Goal: Task Accomplishment & Management: Use online tool/utility

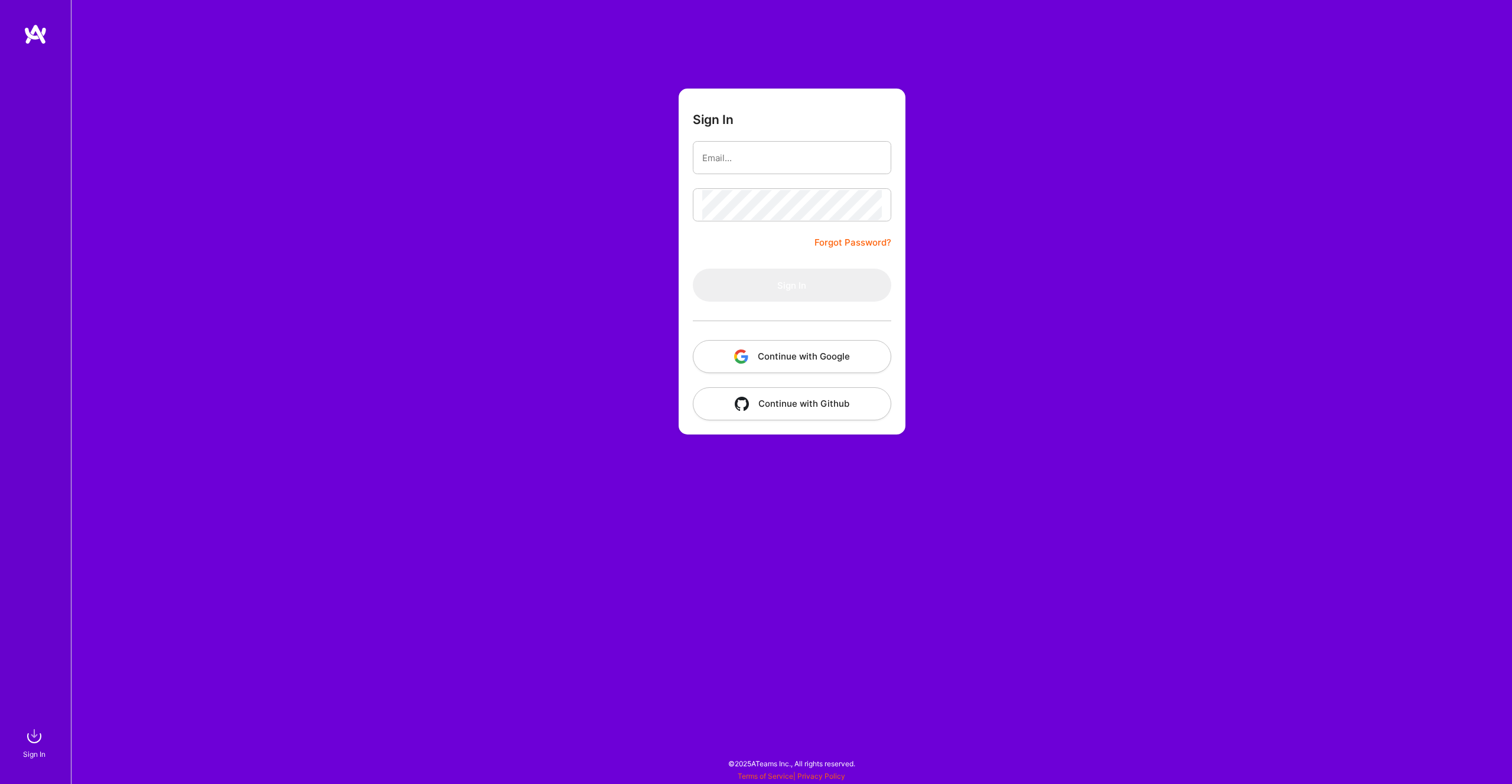
click at [791, 358] on button "Continue with Google" at bounding box center [792, 356] width 199 height 33
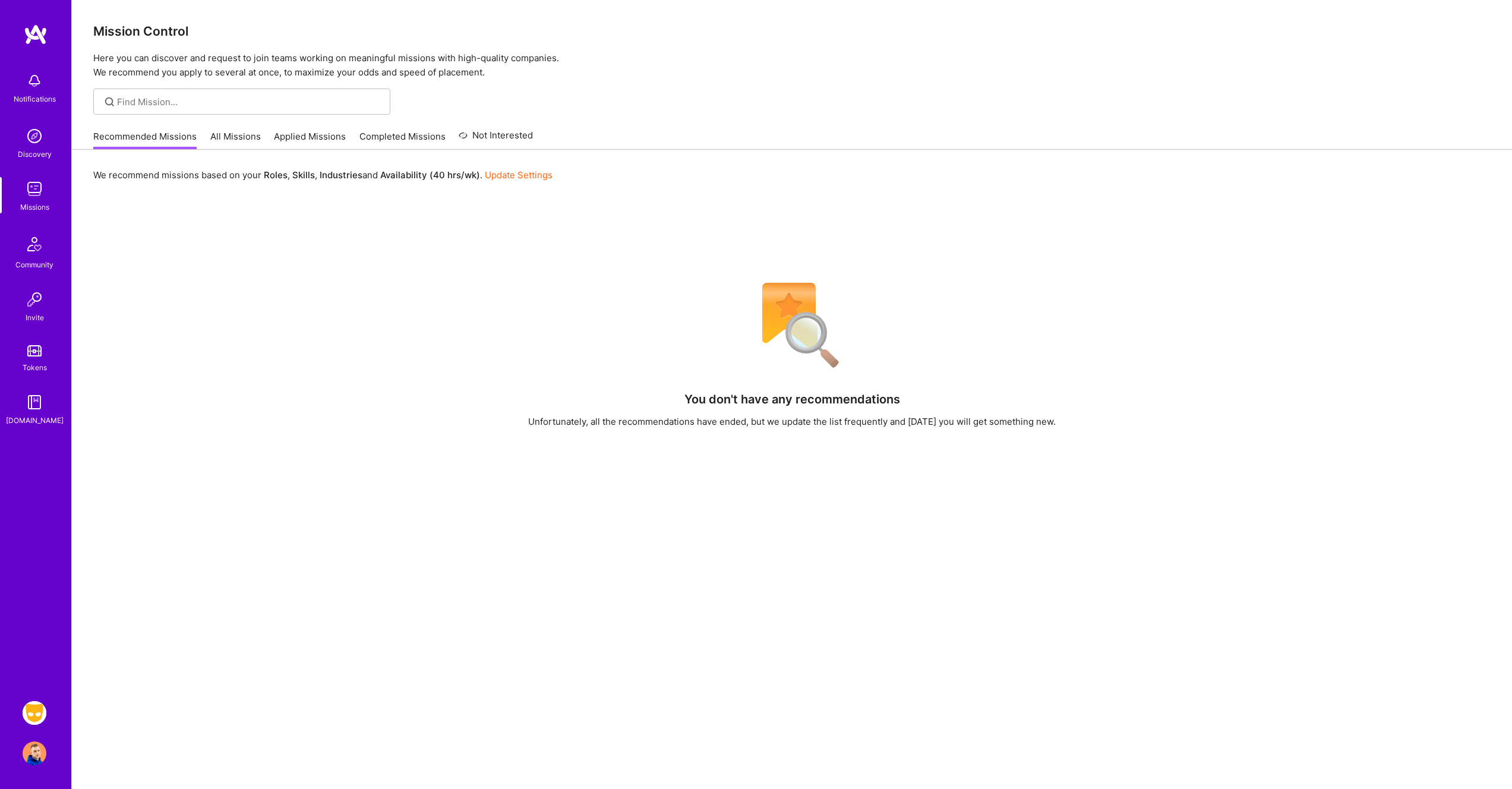
click at [38, 718] on img at bounding box center [34, 713] width 24 height 24
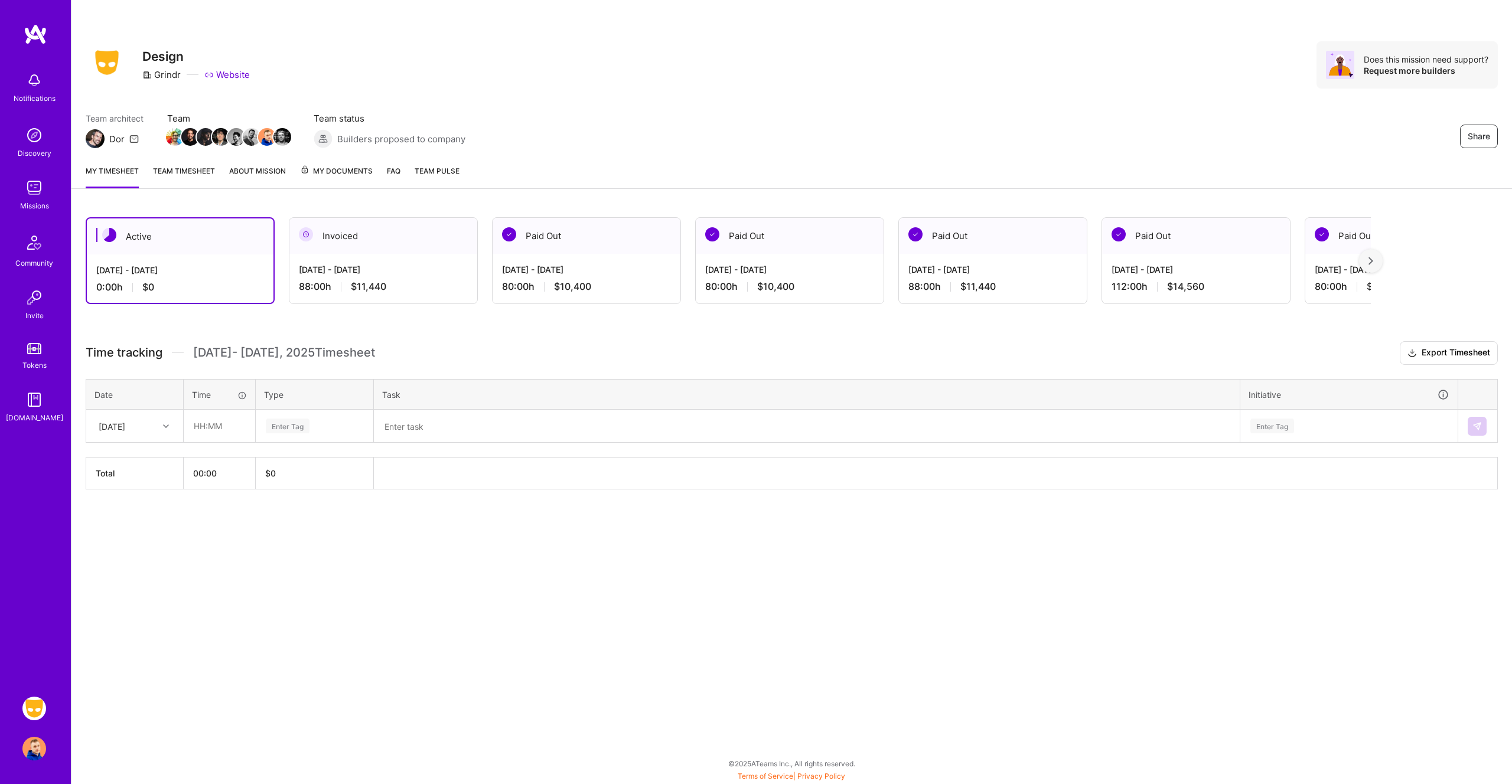
click at [985, 39] on div "Share Design Grindr Website Does this mission need support? Request more builde…" at bounding box center [791, 78] width 1441 height 156
